Goal: Navigation & Orientation: Go to known website

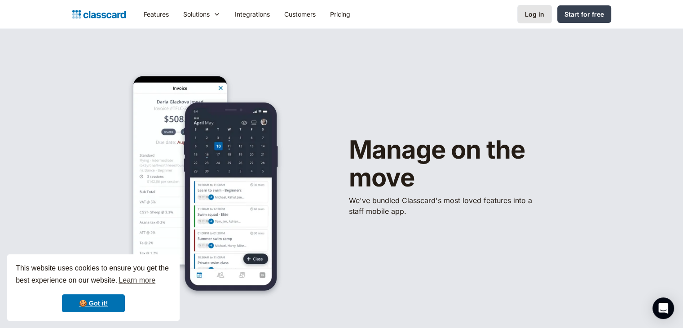
click at [531, 18] on div "Log in" at bounding box center [534, 13] width 19 height 9
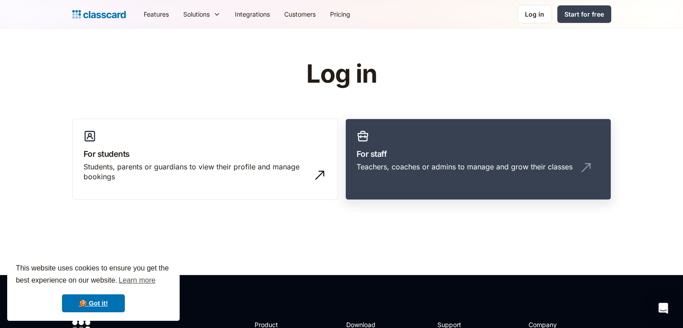
click at [454, 181] on link "For staff Teachers, coaches or admins to manage and grow their classes" at bounding box center [478, 159] width 266 height 82
